Goal: Task Accomplishment & Management: Use online tool/utility

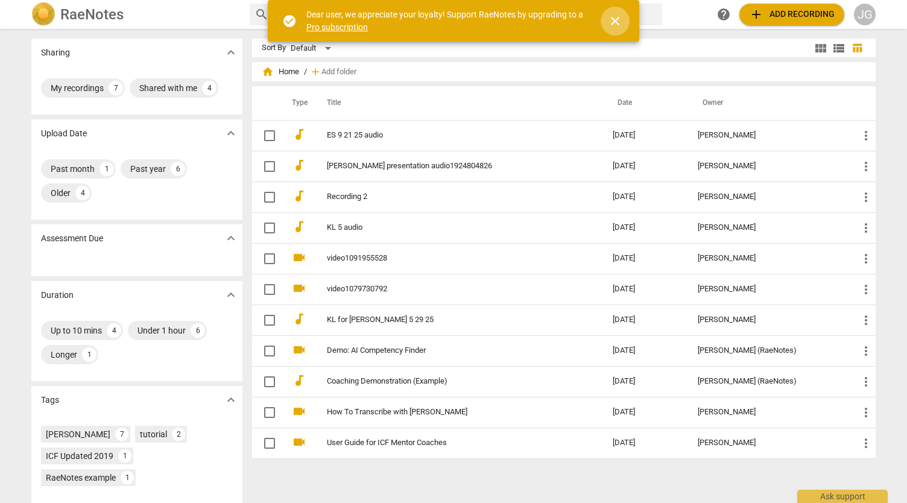
click at [614, 22] on span "close" at bounding box center [615, 21] width 14 height 14
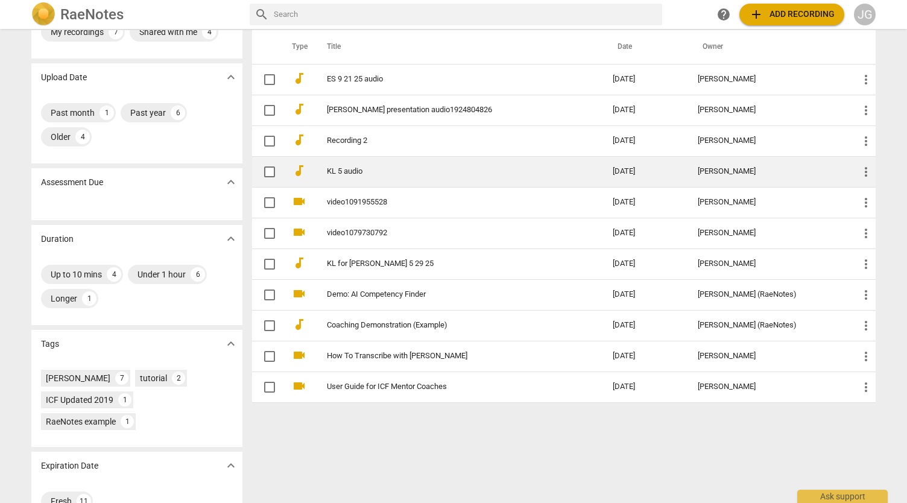
scroll to position [86, 0]
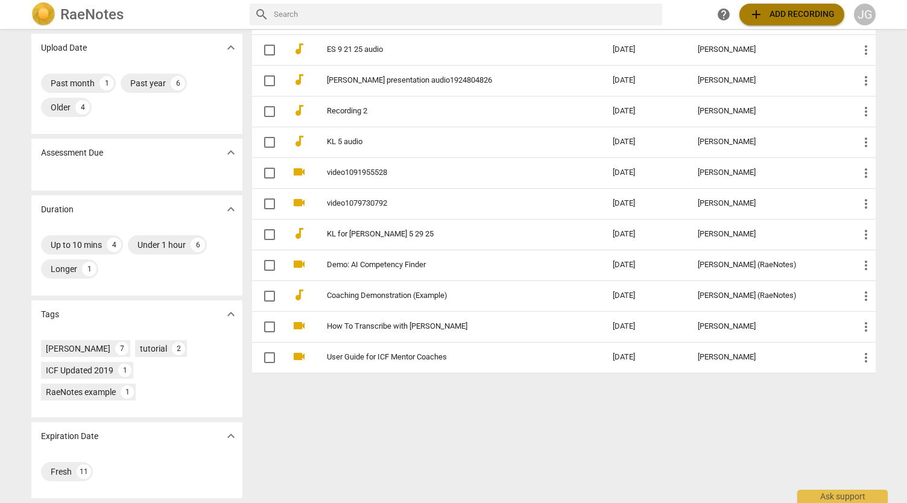
click at [784, 14] on span "add Add recording" at bounding box center [792, 14] width 86 height 14
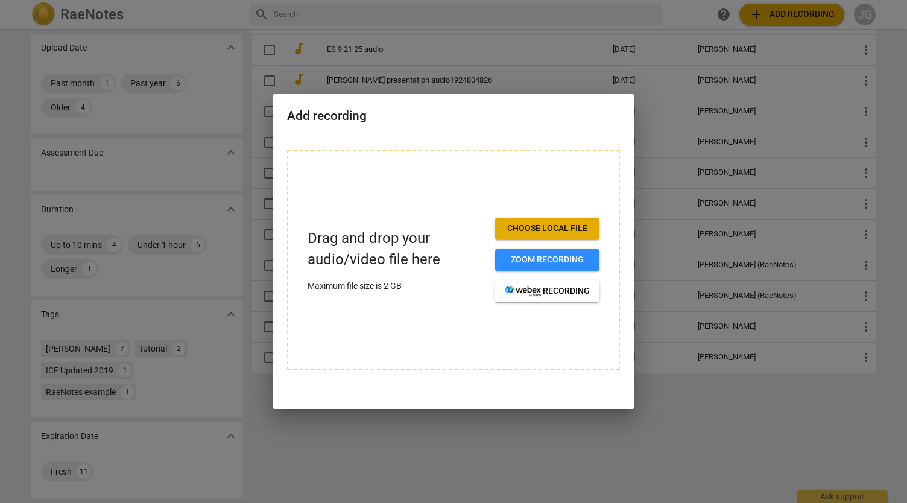
click at [565, 219] on button "Choose local file" at bounding box center [547, 229] width 104 height 22
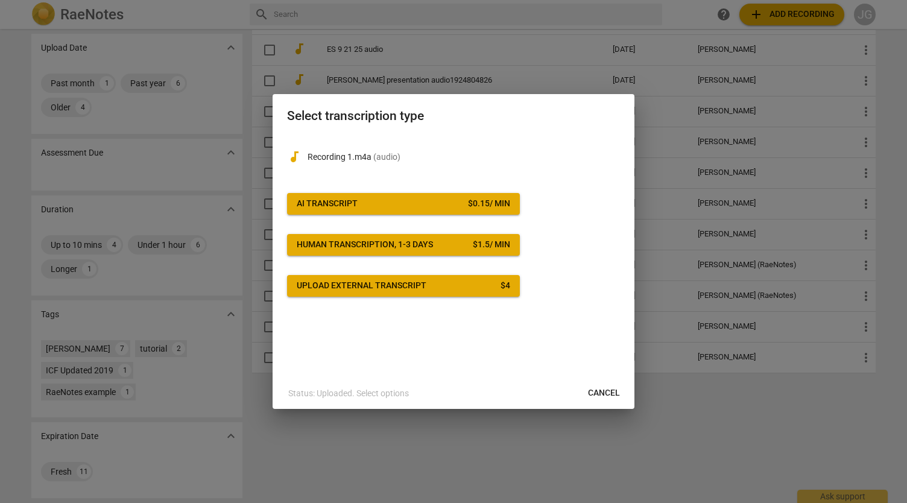
click at [597, 395] on span "Cancel" at bounding box center [604, 393] width 32 height 12
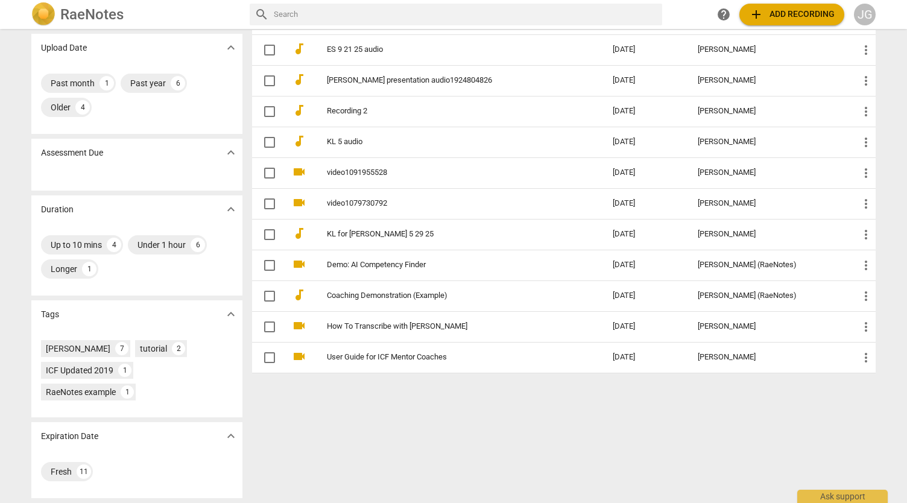
click at [786, 18] on span "add Add recording" at bounding box center [792, 14] width 86 height 14
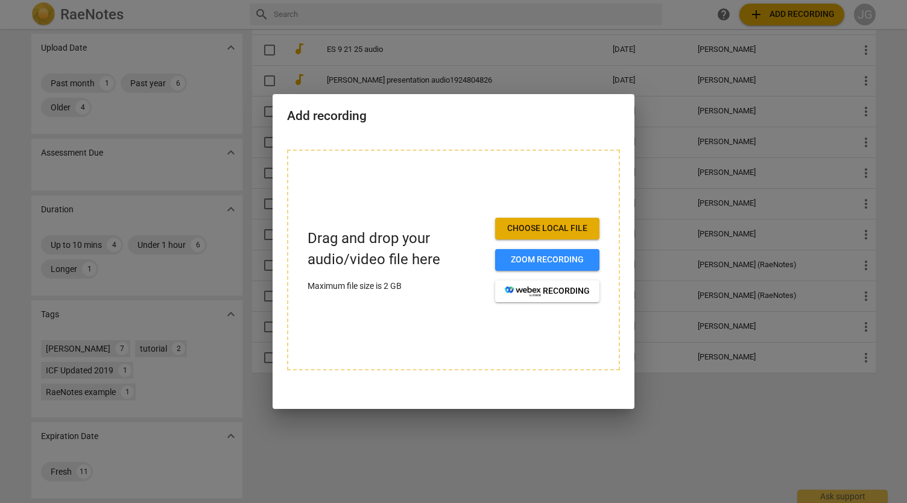
click at [539, 235] on button "Choose local file" at bounding box center [547, 229] width 104 height 22
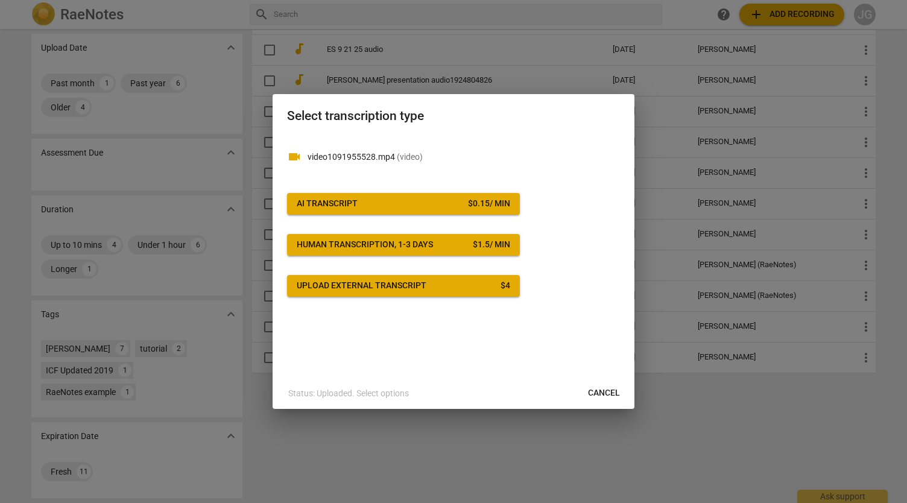
click at [353, 245] on div "Human transcription, 1-3 days" at bounding box center [365, 245] width 136 height 12
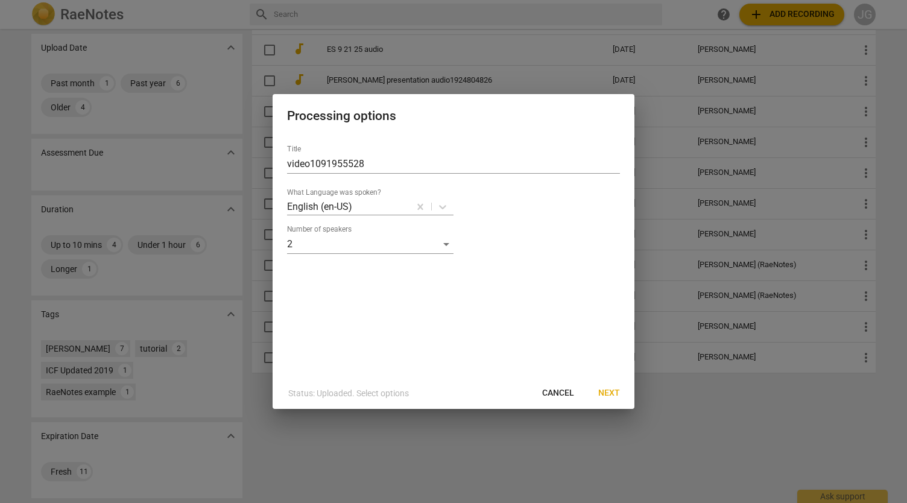
click at [611, 390] on span "Next" at bounding box center [609, 393] width 22 height 12
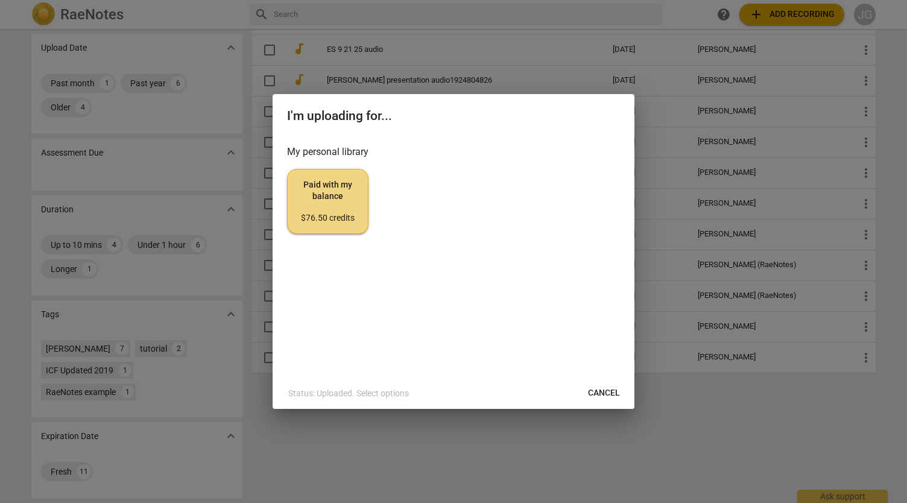
click at [347, 195] on span "Paid with my balance $76.50 credits" at bounding box center [327, 201] width 61 height 45
click at [335, 200] on span "Paid with my balance $76.50 credits" at bounding box center [327, 201] width 61 height 45
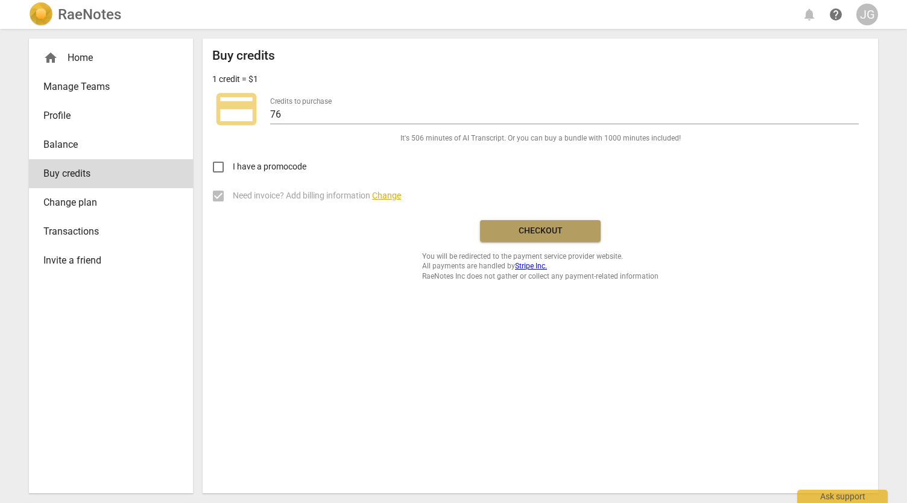
click at [551, 230] on span "Checkout" at bounding box center [540, 231] width 101 height 12
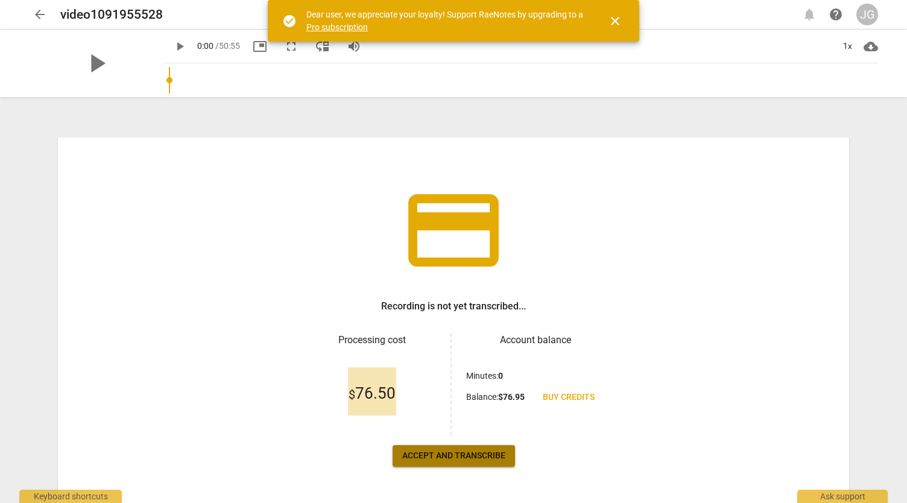
click at [453, 460] on span "Accept and transcribe" at bounding box center [453, 456] width 103 height 12
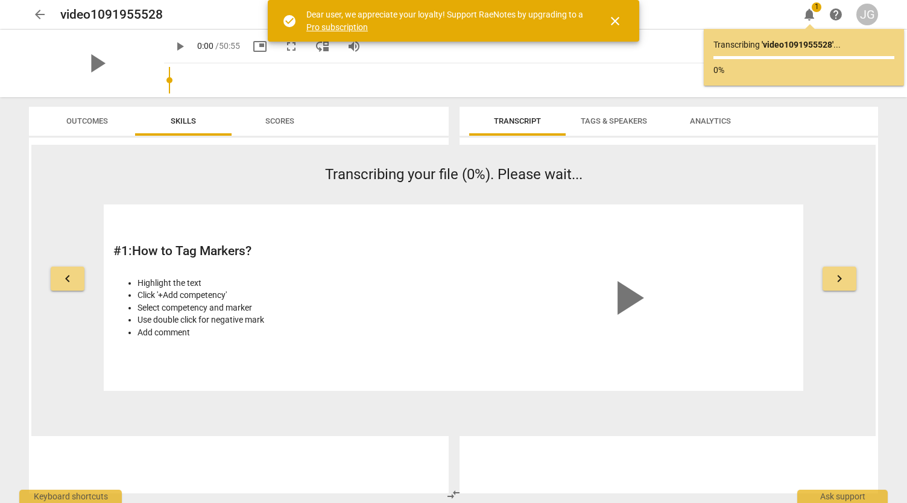
click at [615, 25] on span "close" at bounding box center [615, 21] width 14 height 14
